Goal: Information Seeking & Learning: Check status

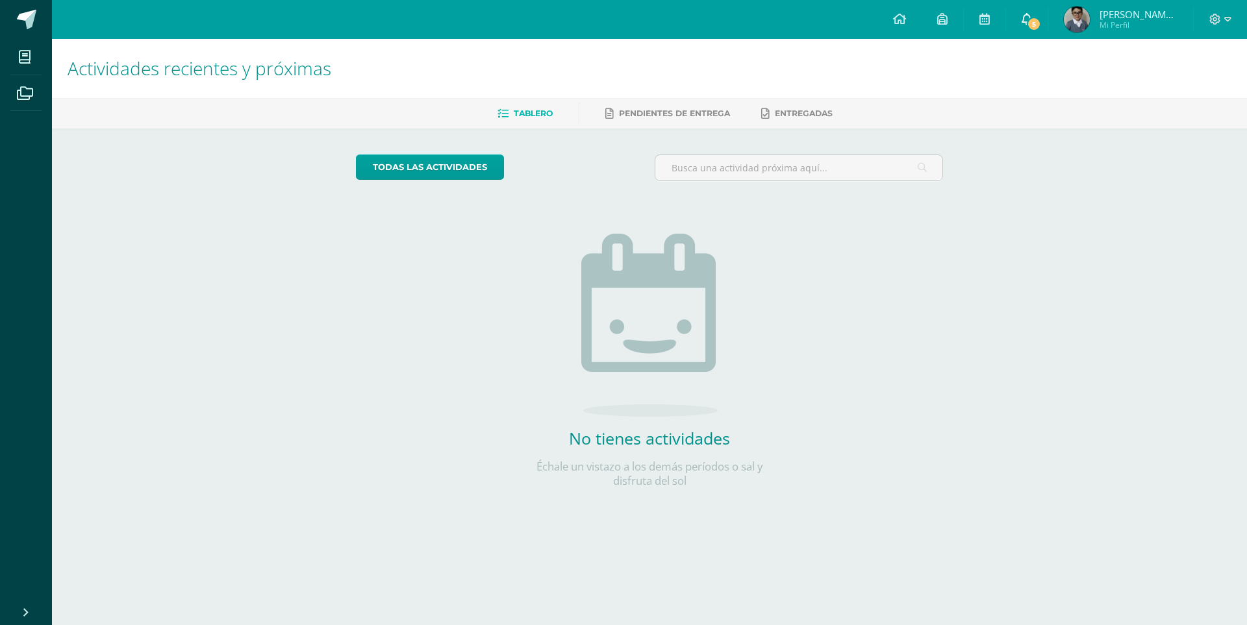
click at [1036, 19] on span "5" at bounding box center [1033, 24] width 14 height 14
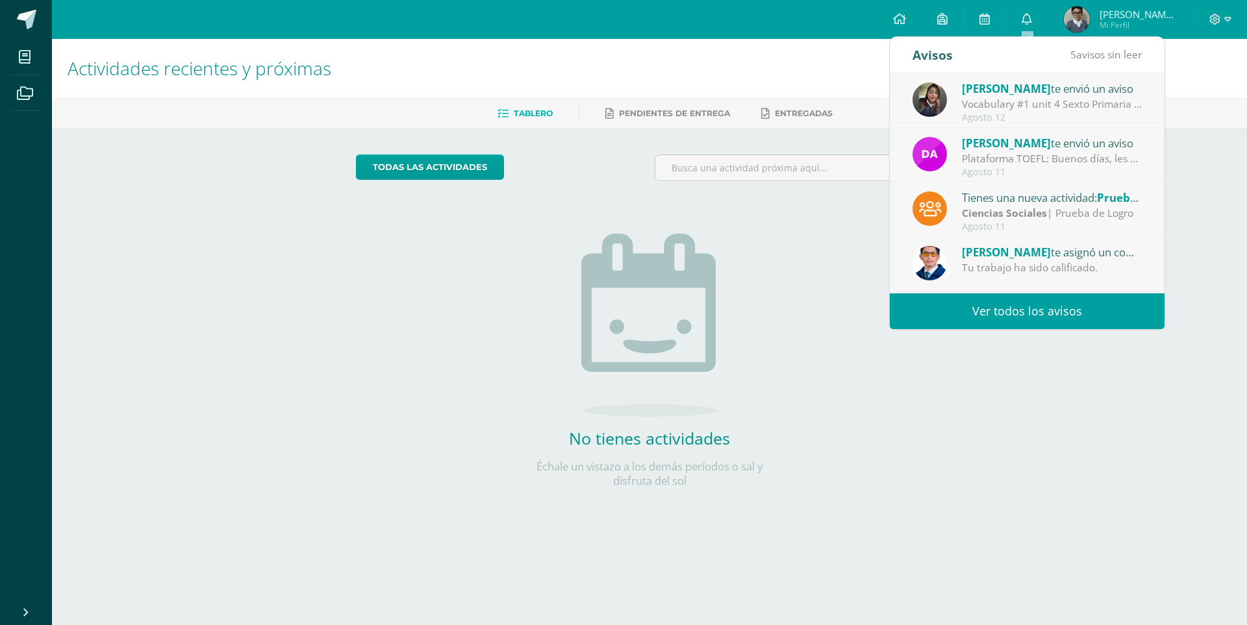
click at [993, 321] on link "Ver todos los avisos" at bounding box center [1026, 311] width 275 height 36
click at [999, 314] on link "Ver todos los avisos" at bounding box center [1026, 311] width 275 height 36
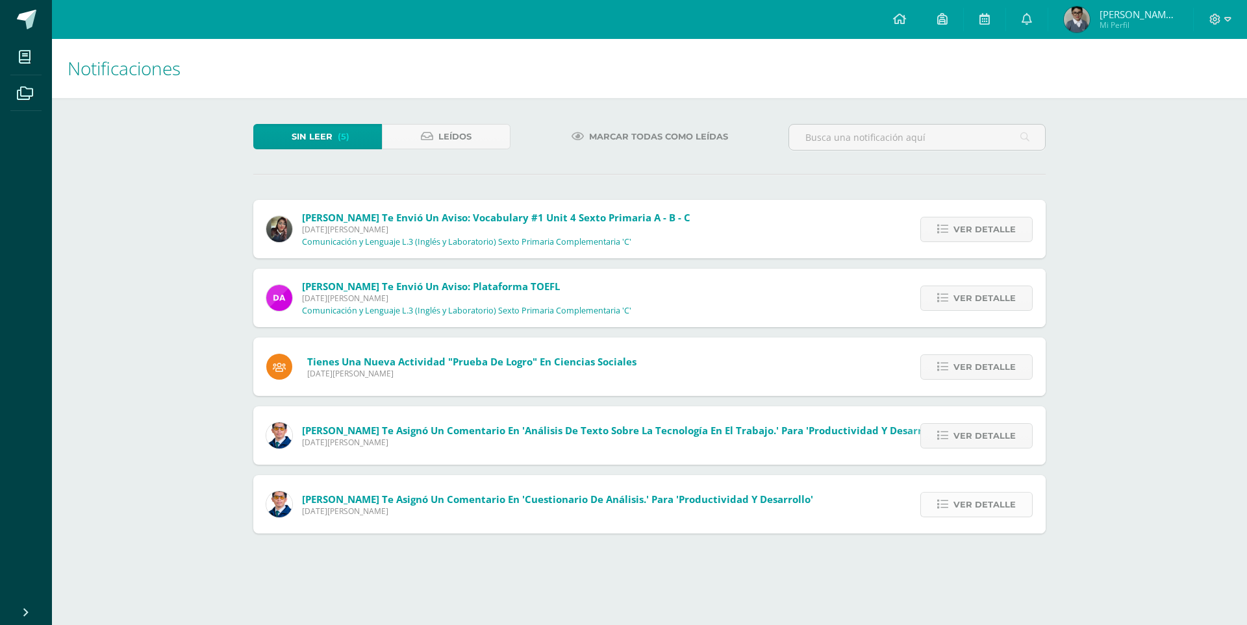
click at [984, 507] on span "Ver detalle" at bounding box center [984, 505] width 62 height 24
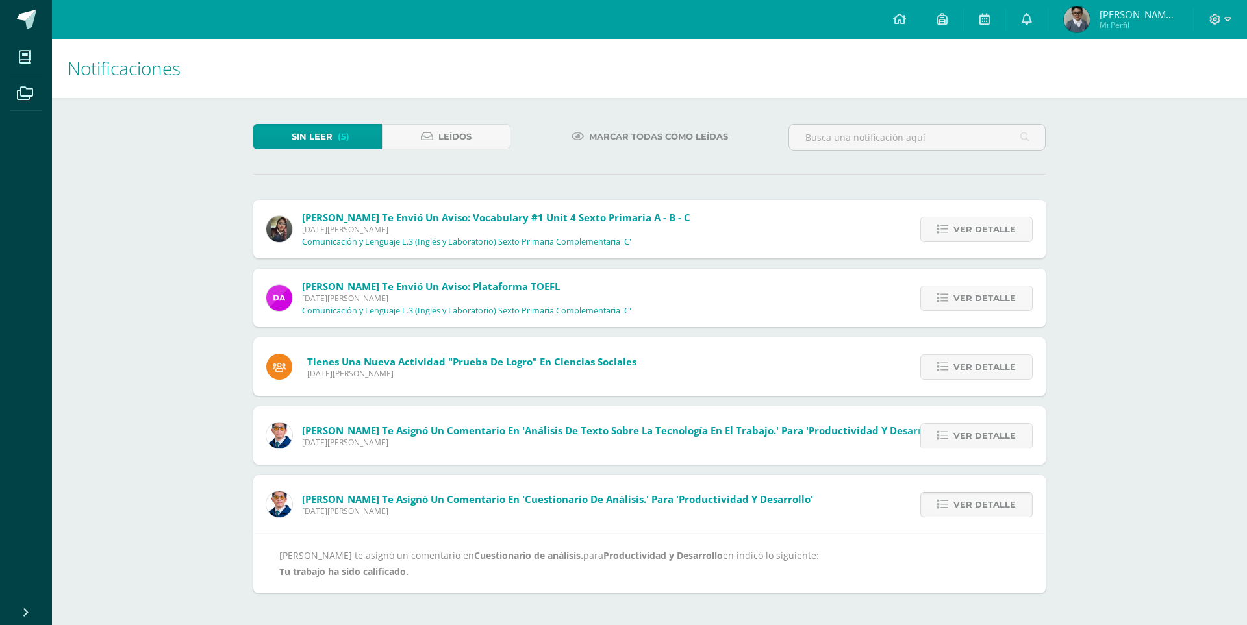
click at [984, 507] on span "Ver detalle" at bounding box center [984, 505] width 62 height 24
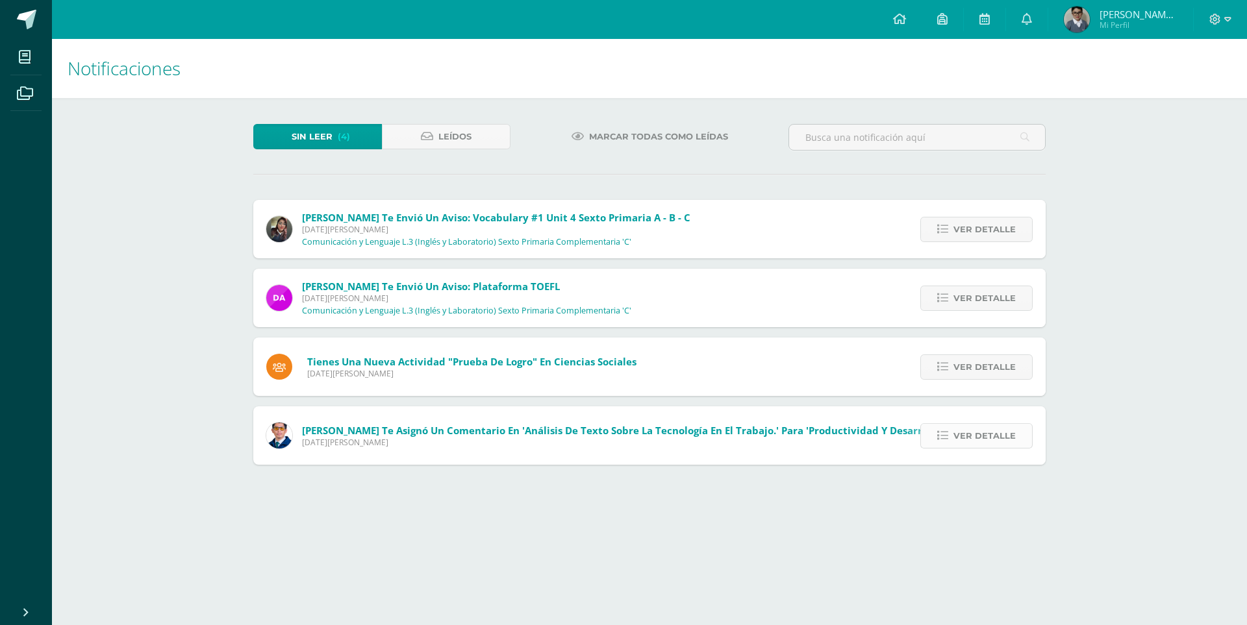
click at [996, 437] on span "Ver detalle" at bounding box center [984, 436] width 62 height 24
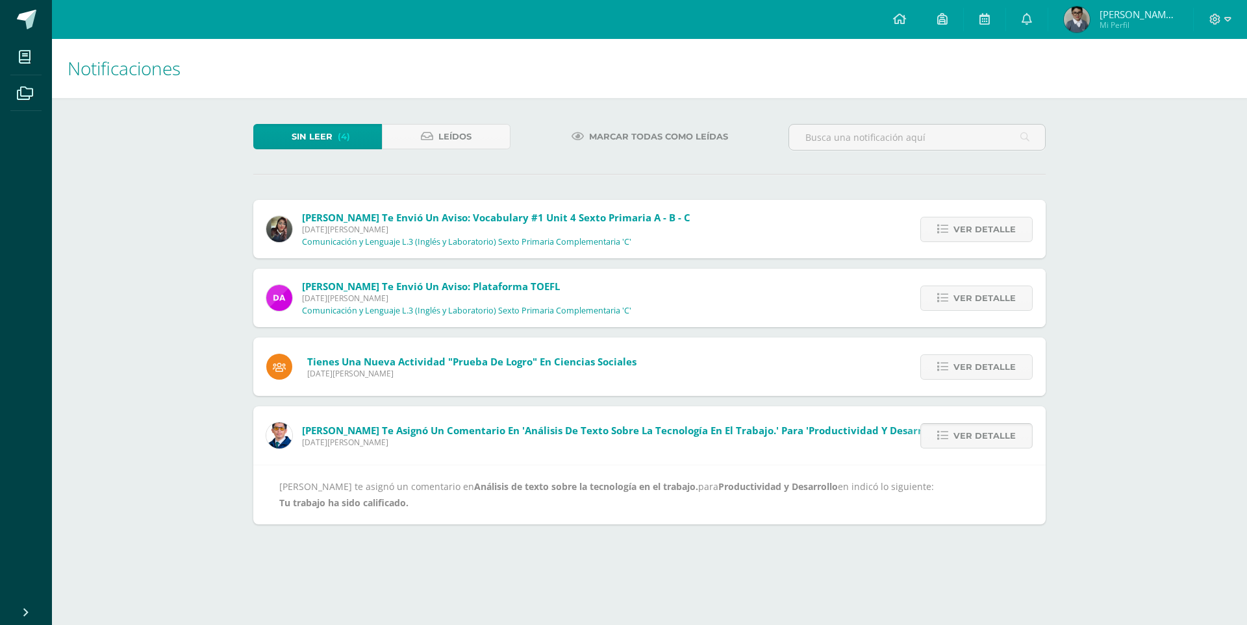
click at [996, 437] on span "Ver detalle" at bounding box center [984, 436] width 62 height 24
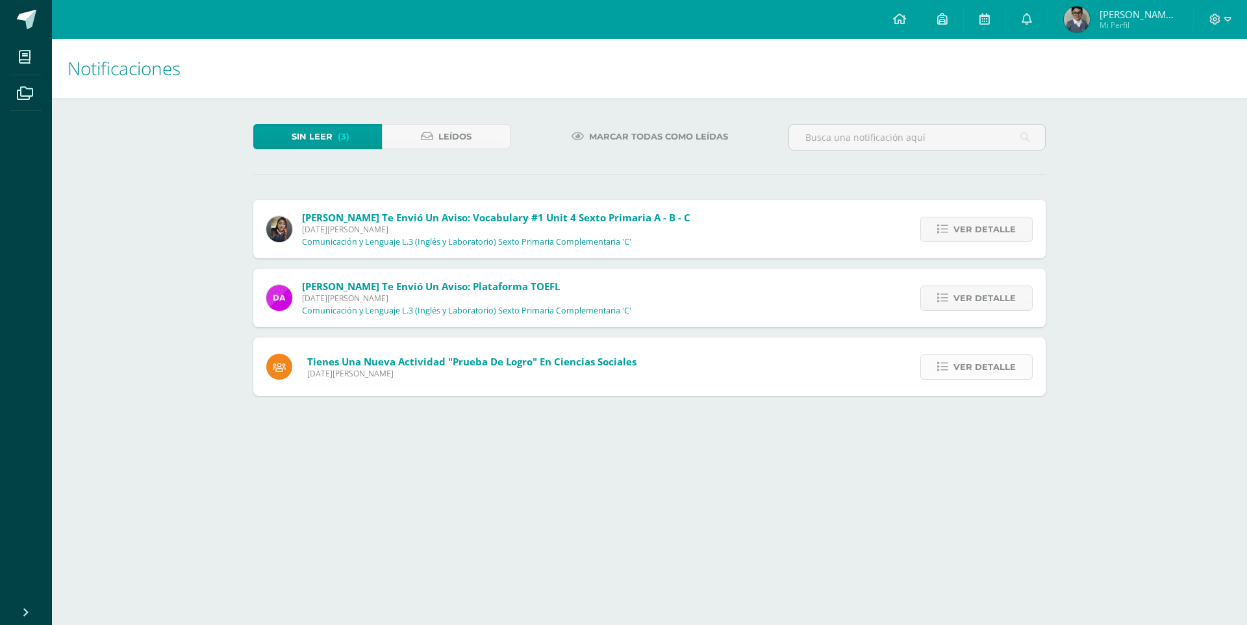
click at [961, 371] on span "Ver detalle" at bounding box center [984, 367] width 62 height 24
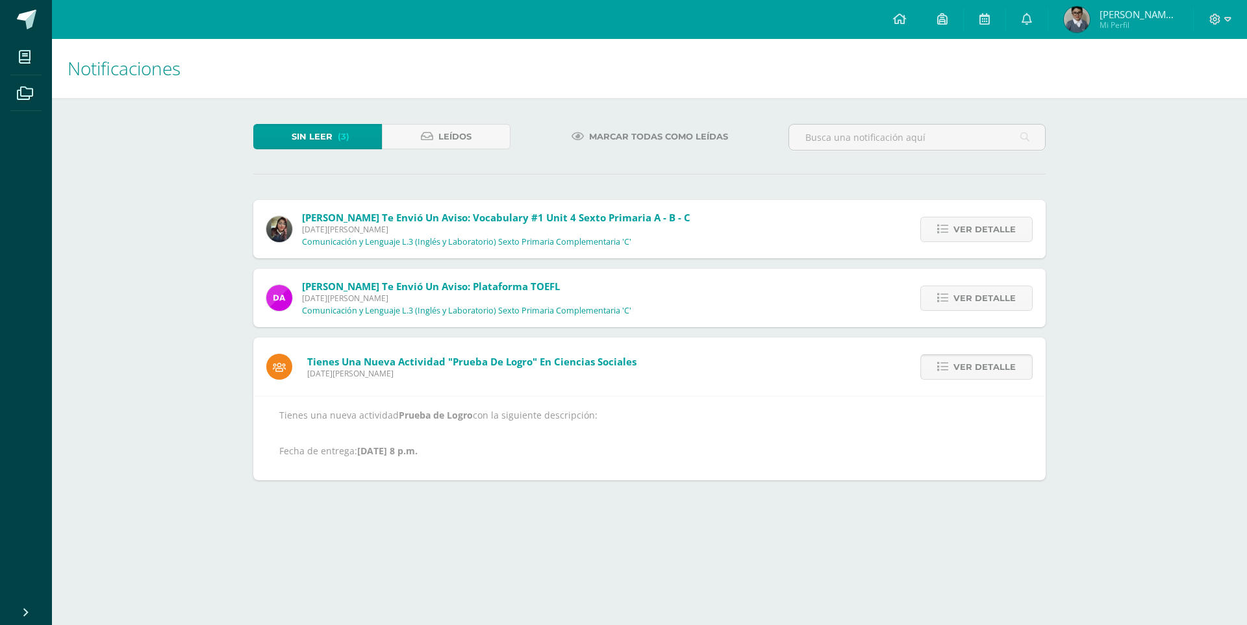
click at [961, 371] on span "Ver detalle" at bounding box center [984, 367] width 62 height 24
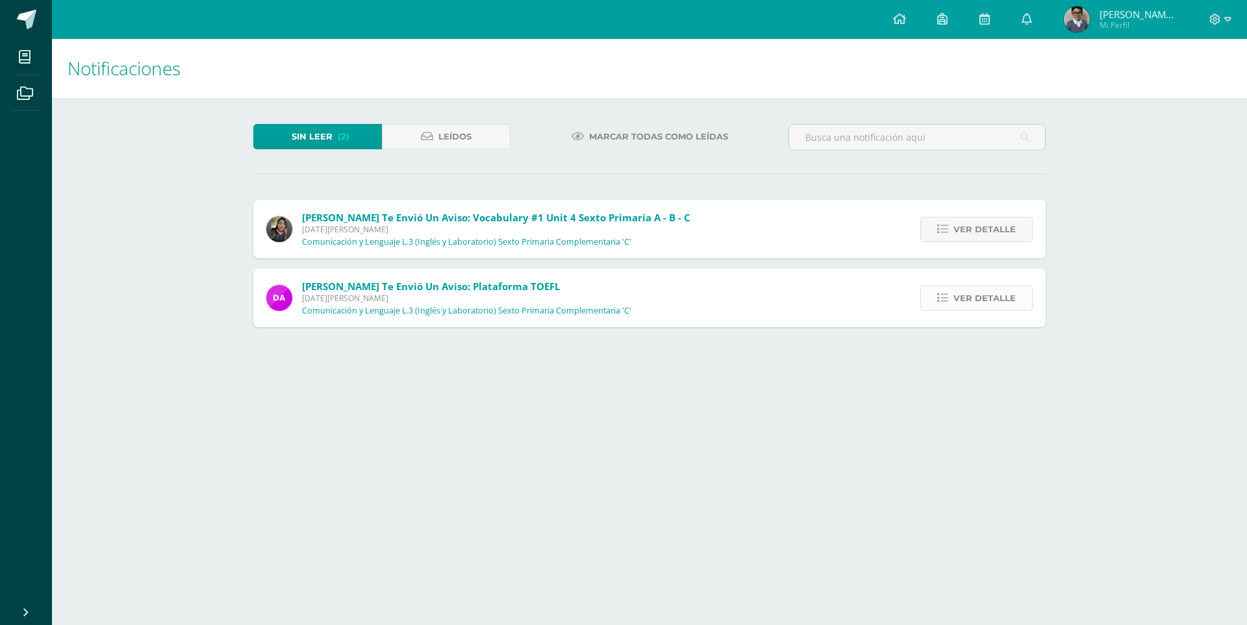
click at [952, 300] on link "Ver detalle" at bounding box center [976, 298] width 112 height 25
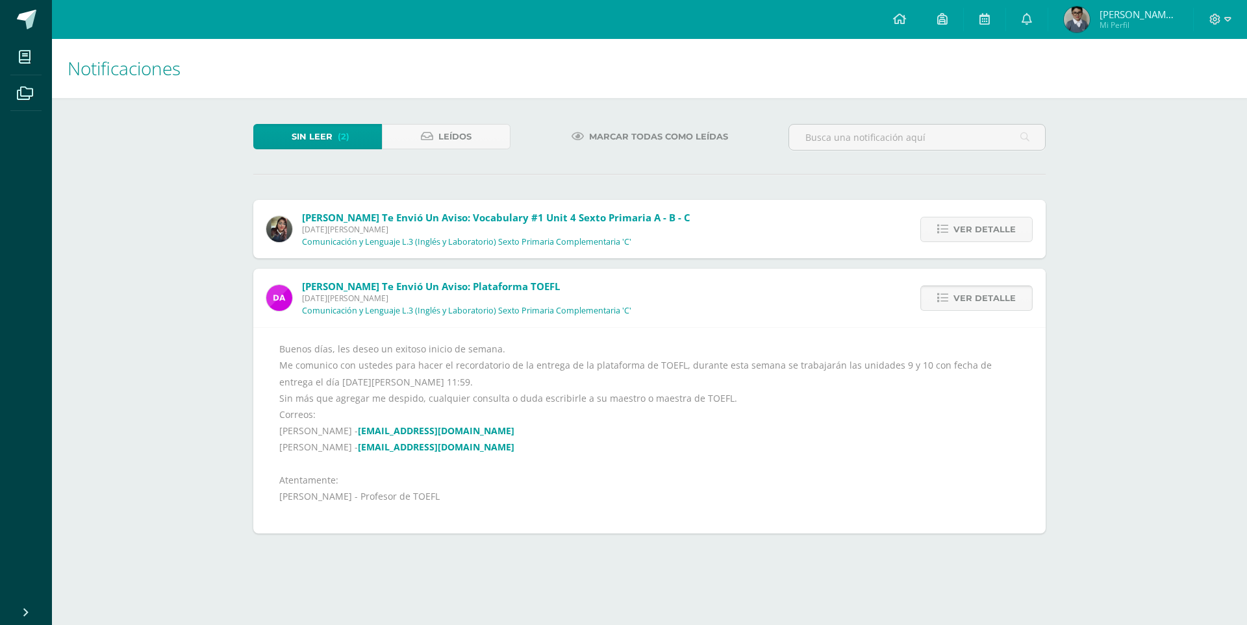
click at [952, 300] on link "Ver detalle" at bounding box center [976, 298] width 112 height 25
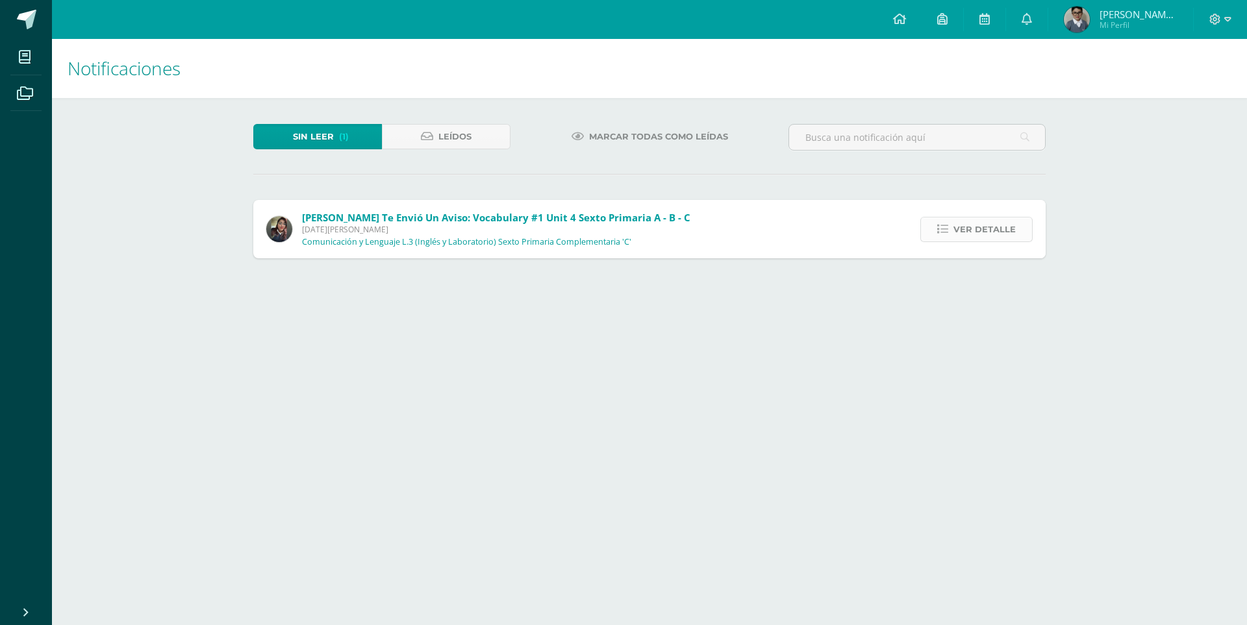
click at [948, 231] on icon at bounding box center [942, 229] width 11 height 11
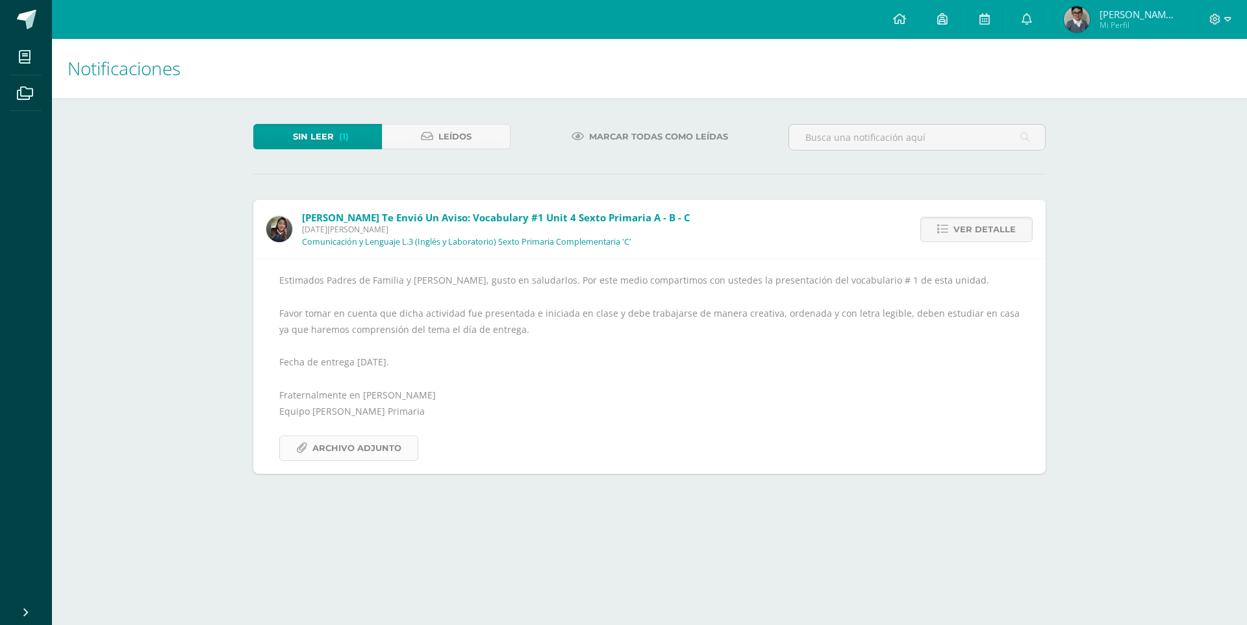
click at [357, 458] on span "Archivo Adjunto" at bounding box center [356, 448] width 89 height 24
click at [1095, 19] on span "José Daniel de Jesús Mi Perfil" at bounding box center [1120, 19] width 119 height 26
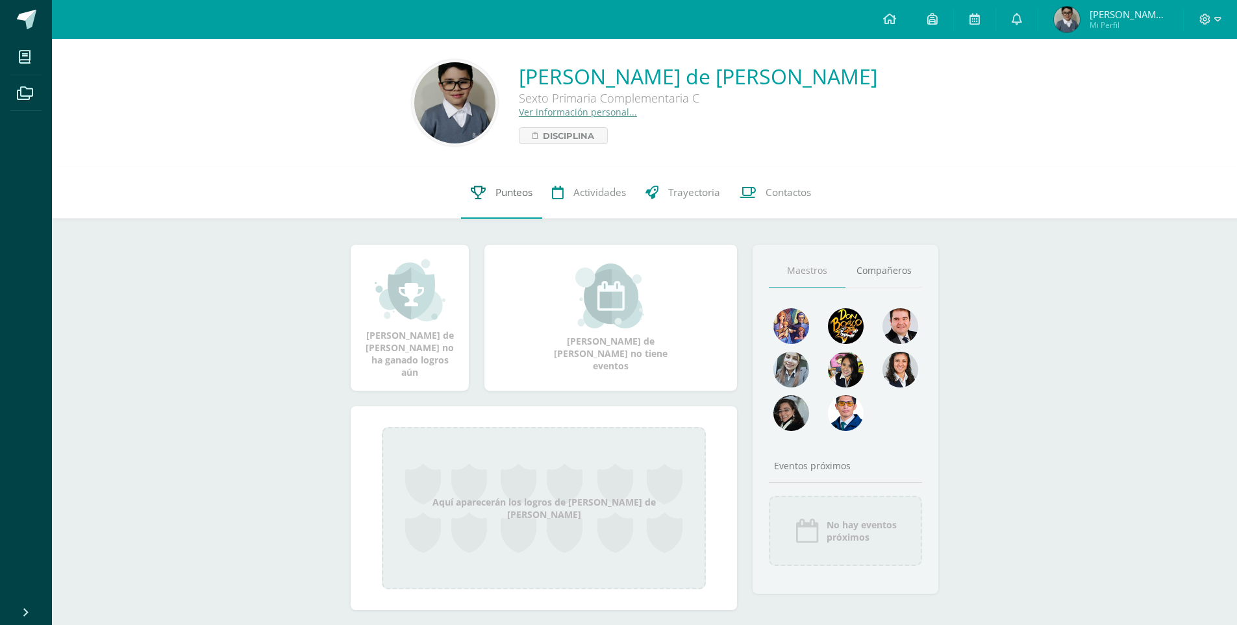
click at [522, 185] on link "Punteos" at bounding box center [501, 193] width 81 height 52
click at [519, 189] on span "Punteos" at bounding box center [513, 193] width 37 height 14
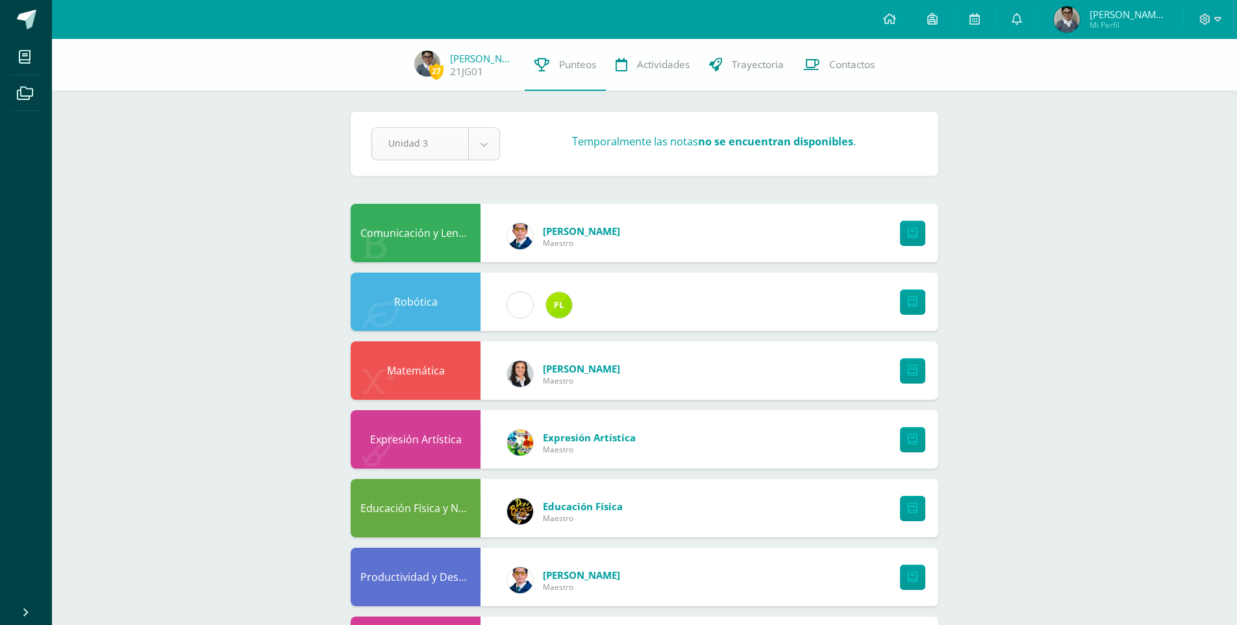
click at [488, 151] on body "Mis cursos Archivos Cerrar panel Ciencias Naturales y Tecnología Sexto Primaria…" at bounding box center [618, 626] width 1237 height 1252
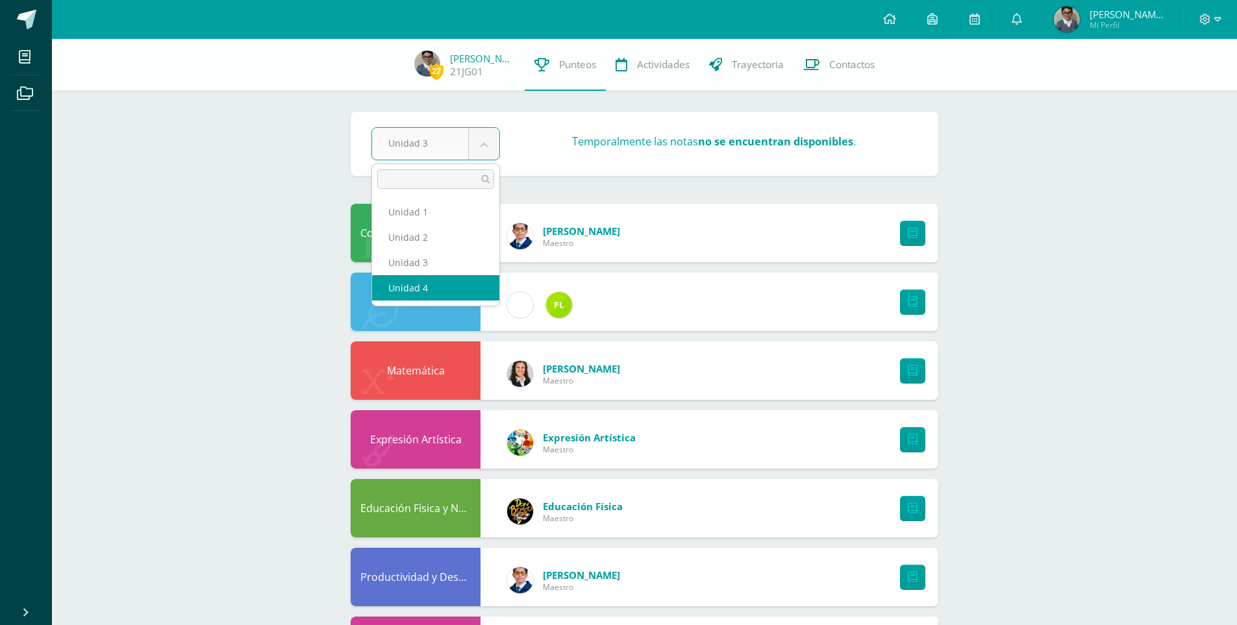
select select "Unidad 4"
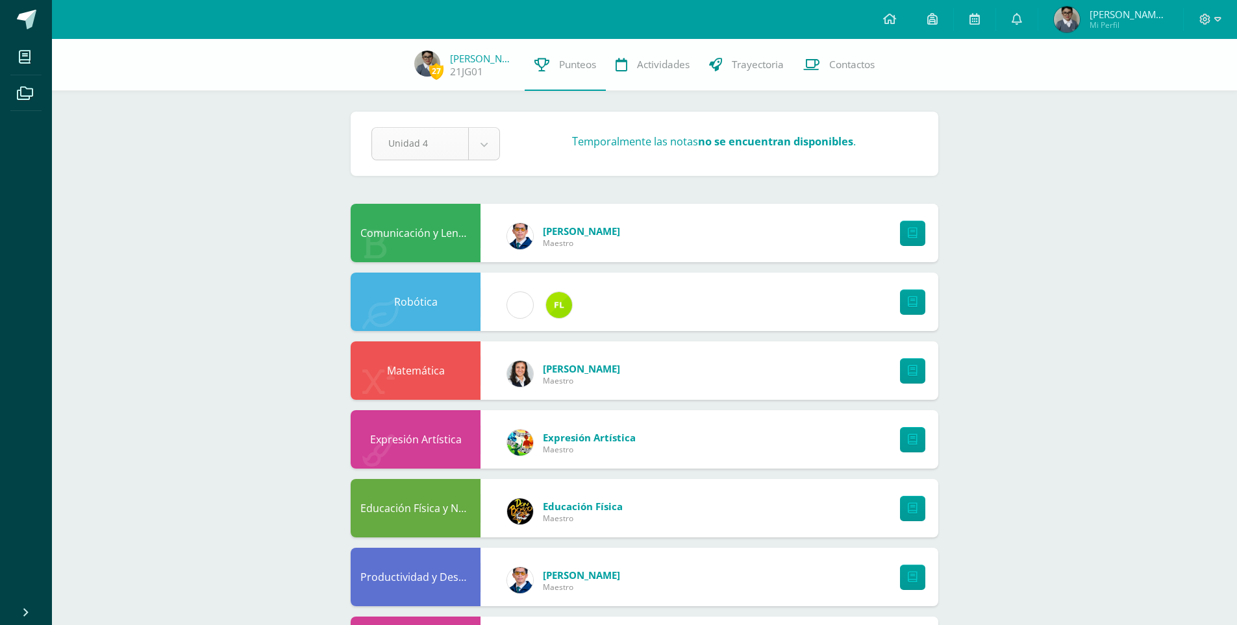
click at [494, 142] on body "Mis cursos Archivos Cerrar panel Ciencias Naturales y Tecnología Sexto Primaria…" at bounding box center [618, 626] width 1237 height 1252
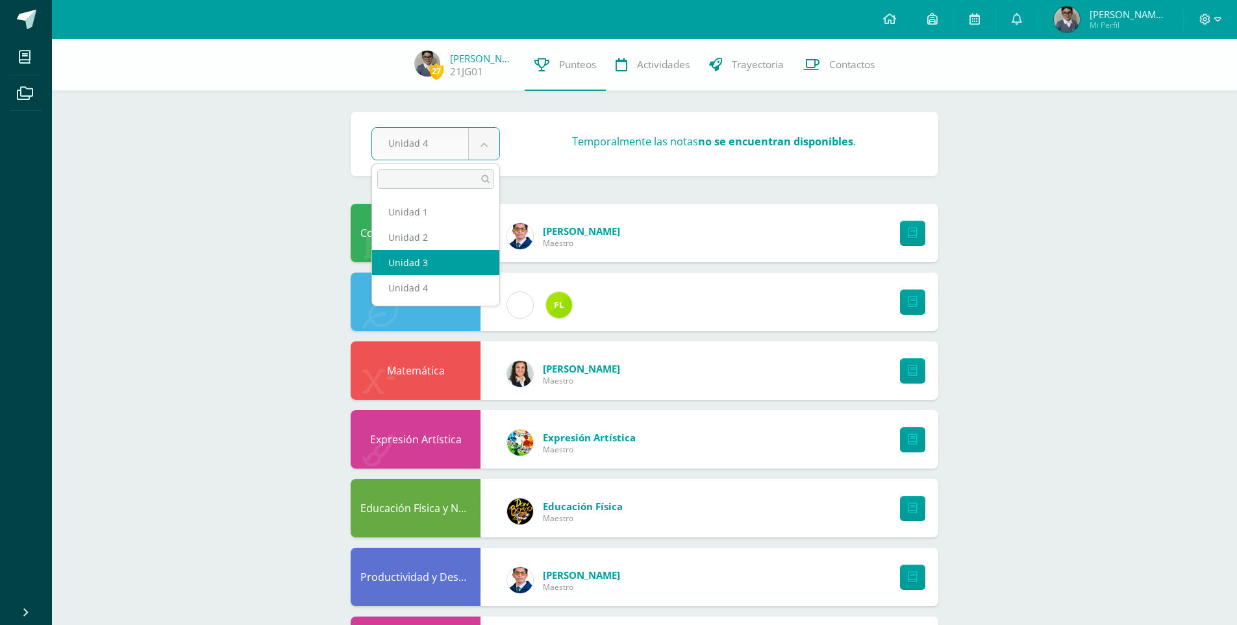
select select "Unidad 3"
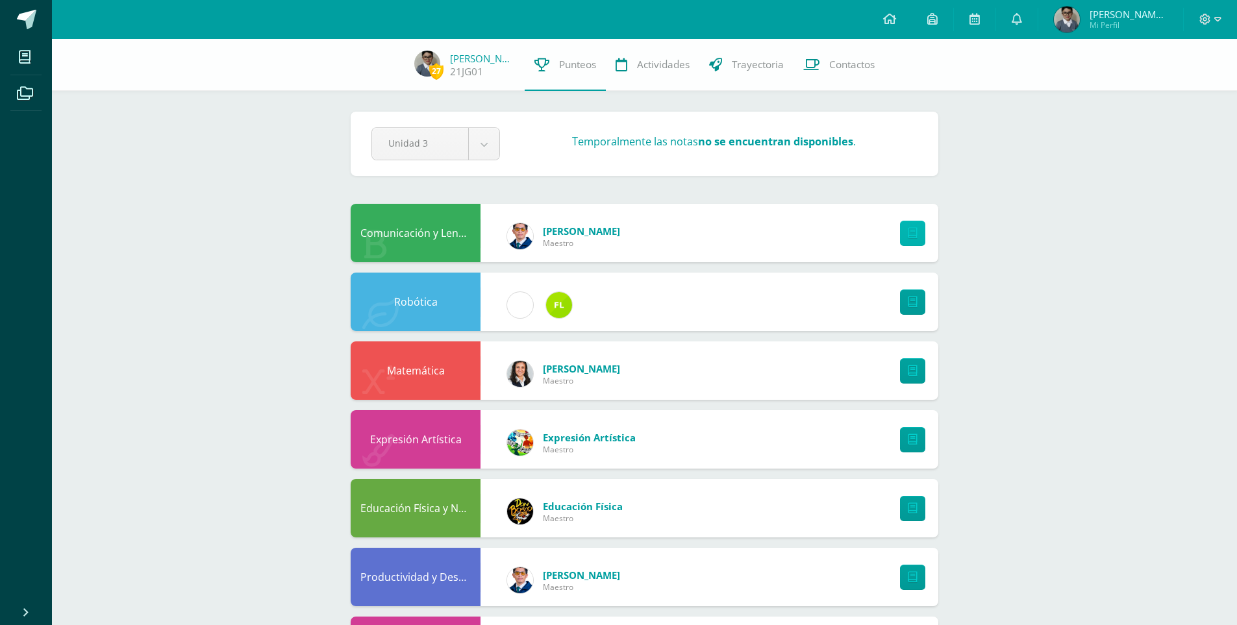
click at [917, 238] on link at bounding box center [912, 233] width 25 height 25
